Goal: Navigation & Orientation: Find specific page/section

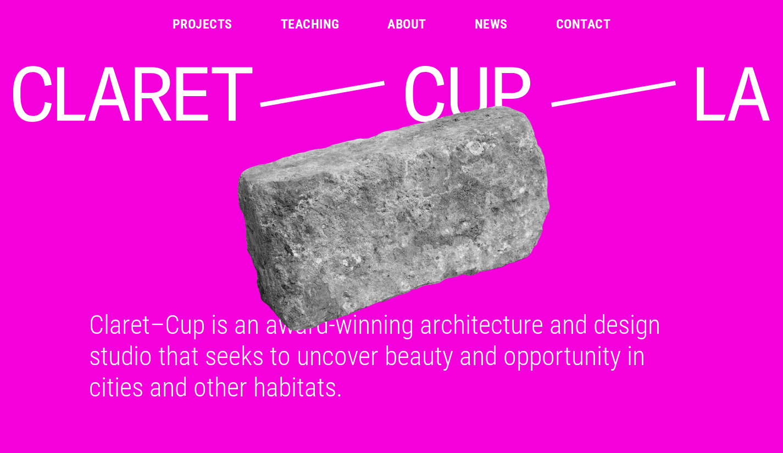
click at [207, 24] on link "Projects" at bounding box center [203, 24] width 60 height 13
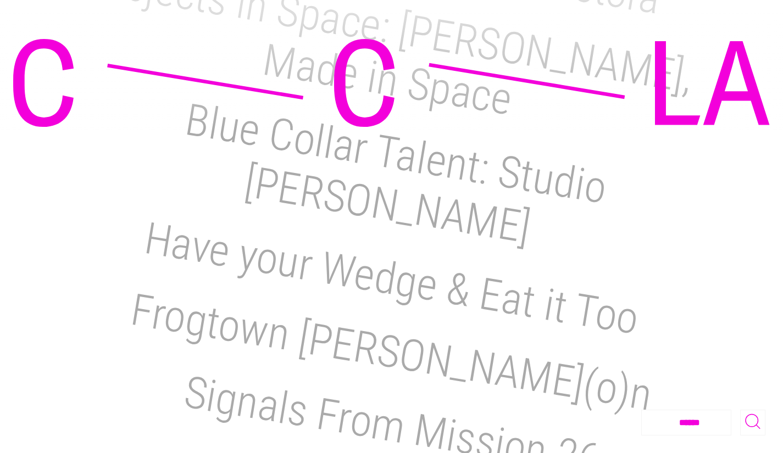
scroll to position [1759, 0]
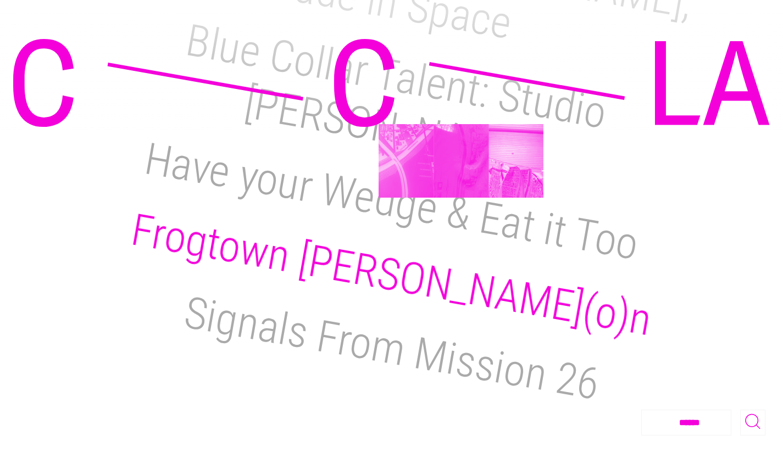
click at [461, 204] on h2 "Frogtown [PERSON_NAME](o)n" at bounding box center [392, 275] width 528 height 142
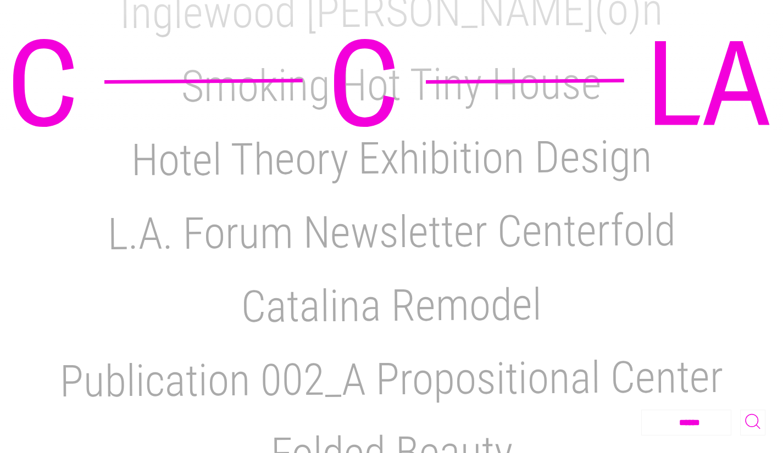
scroll to position [636, 0]
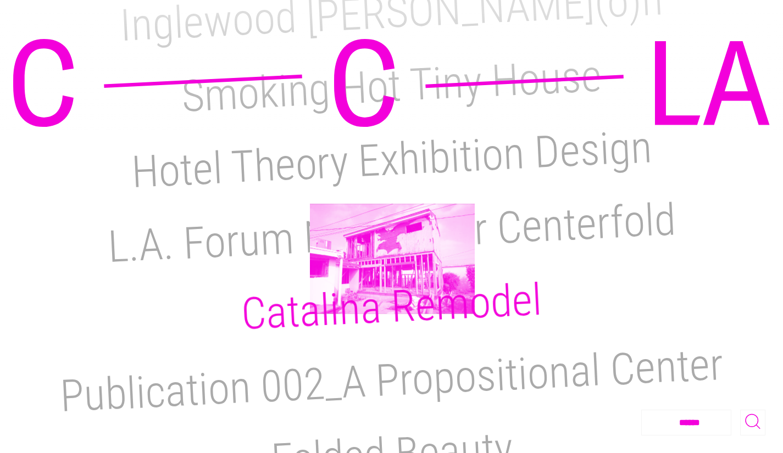
click at [392, 274] on h2 "Catalina Remodel" at bounding box center [391, 307] width 303 height 66
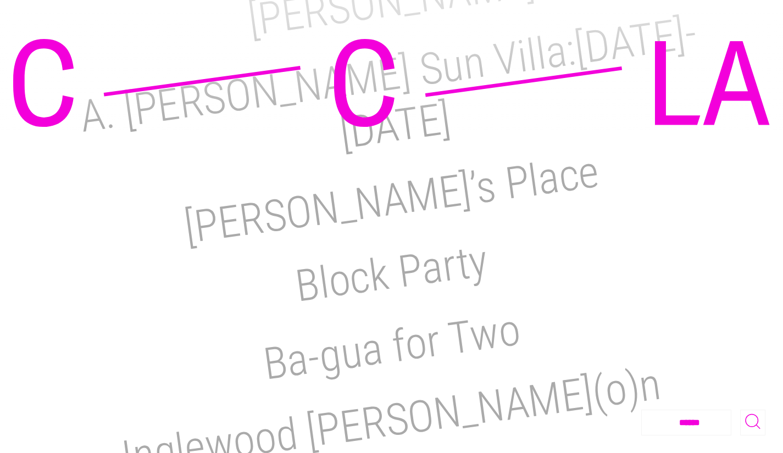
scroll to position [199, 0]
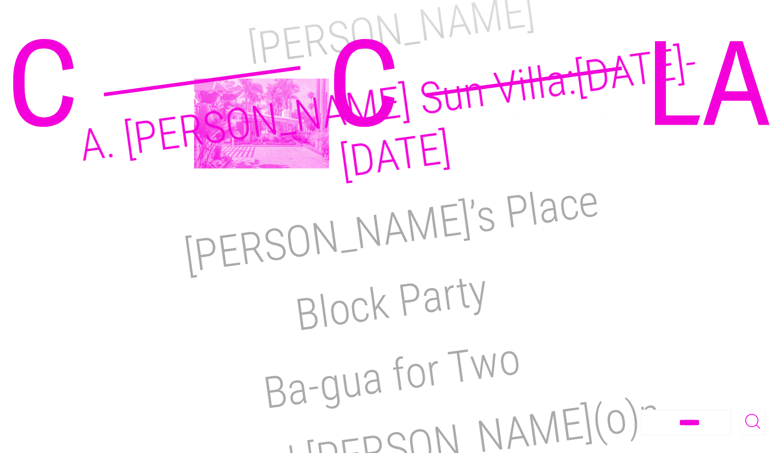
click at [262, 123] on h2 "A. Quincy Jones Sun Villa:1950-2021" at bounding box center [387, 112] width 623 height 152
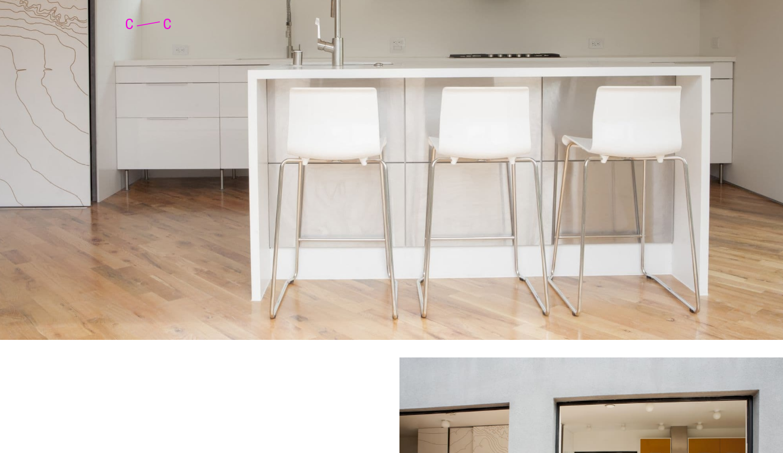
scroll to position [2103, 0]
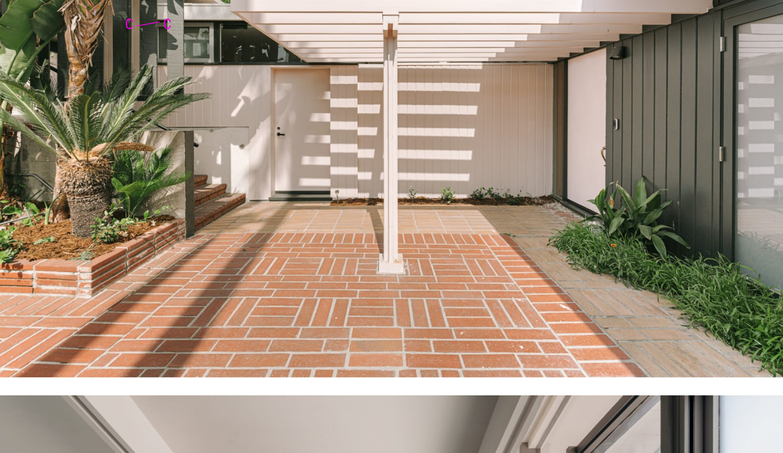
scroll to position [2181, 0]
